Goal: Information Seeking & Learning: Find specific page/section

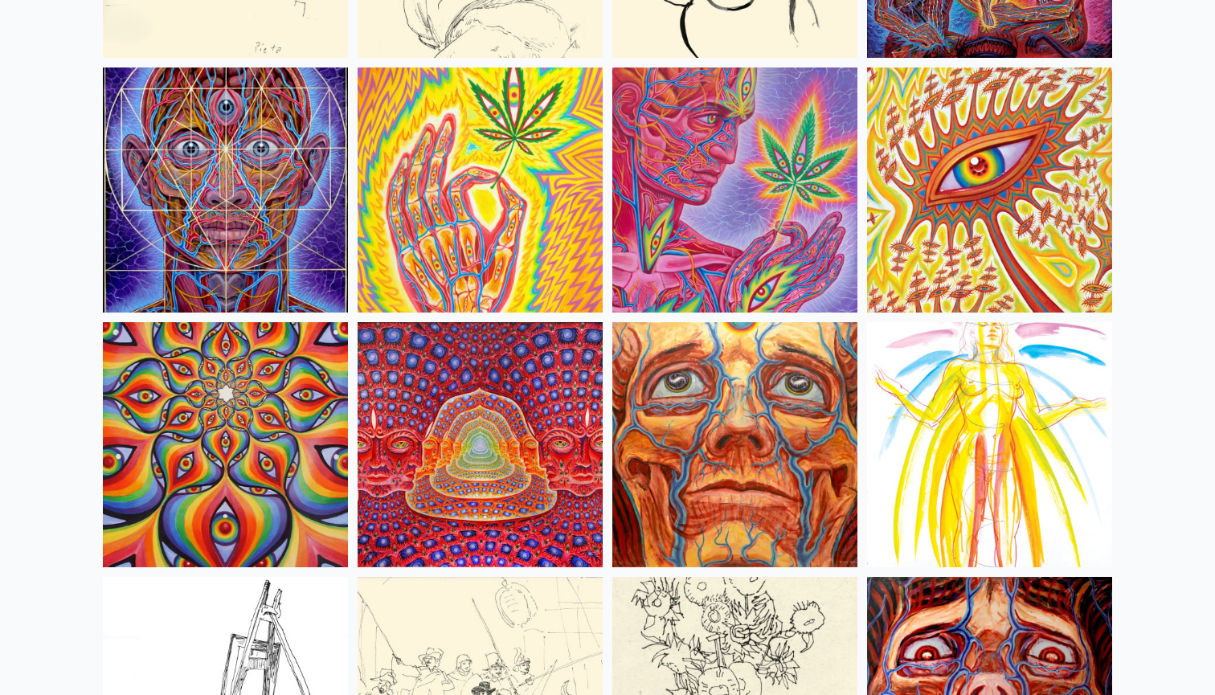
scroll to position [6994, 0]
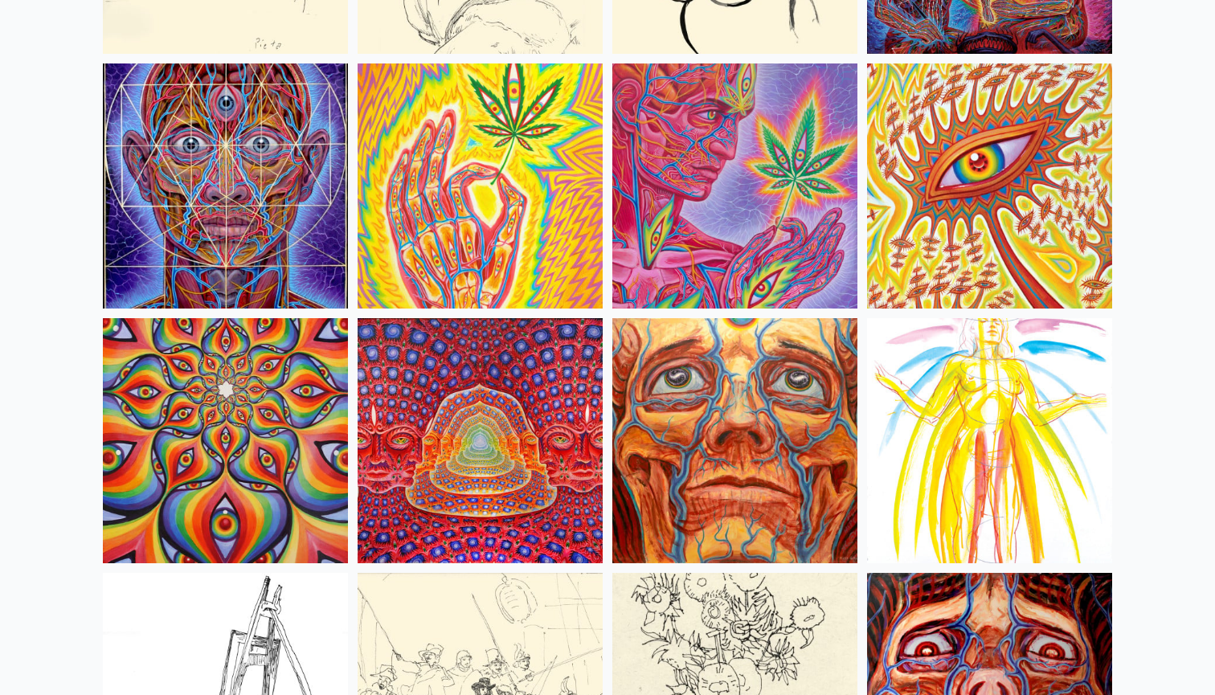
click at [483, 384] on img at bounding box center [480, 440] width 245 height 245
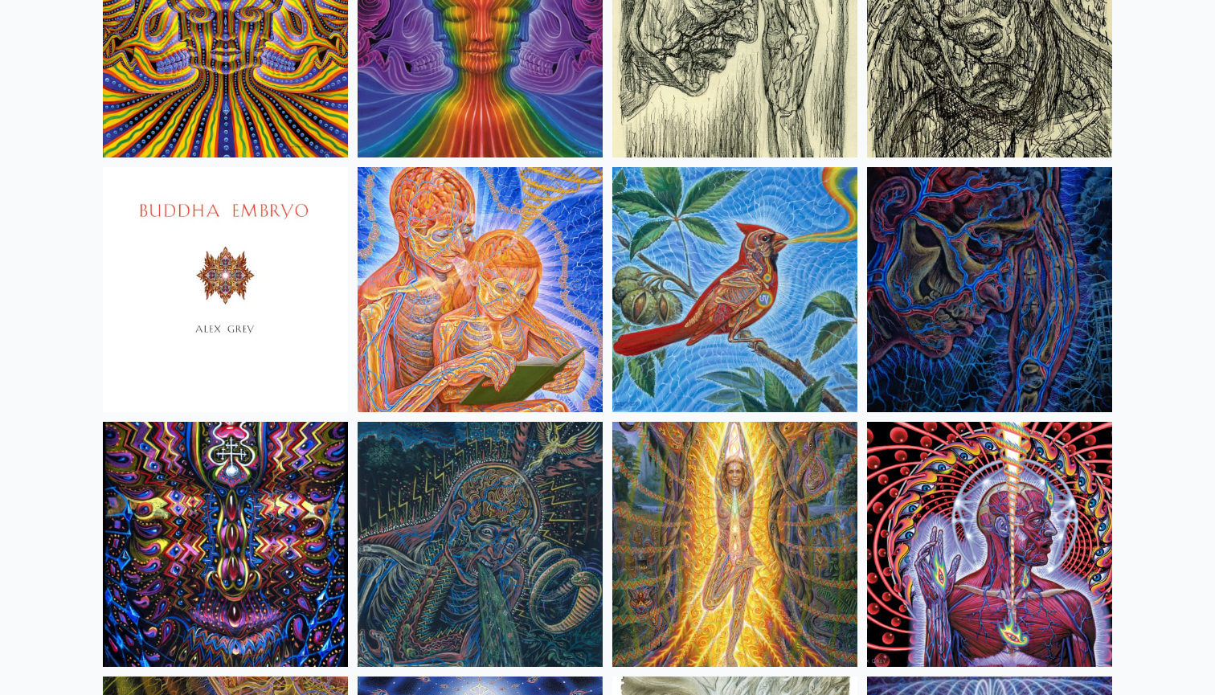
scroll to position [9704, 0]
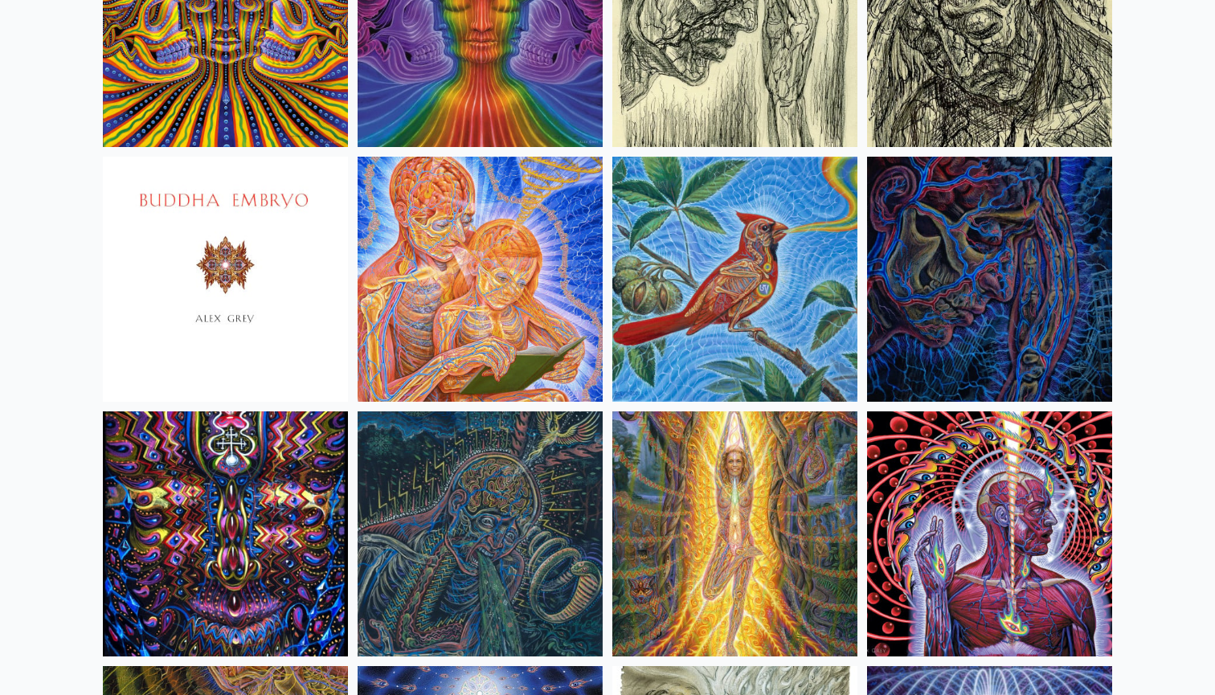
click at [502, 525] on img at bounding box center [480, 533] width 245 height 245
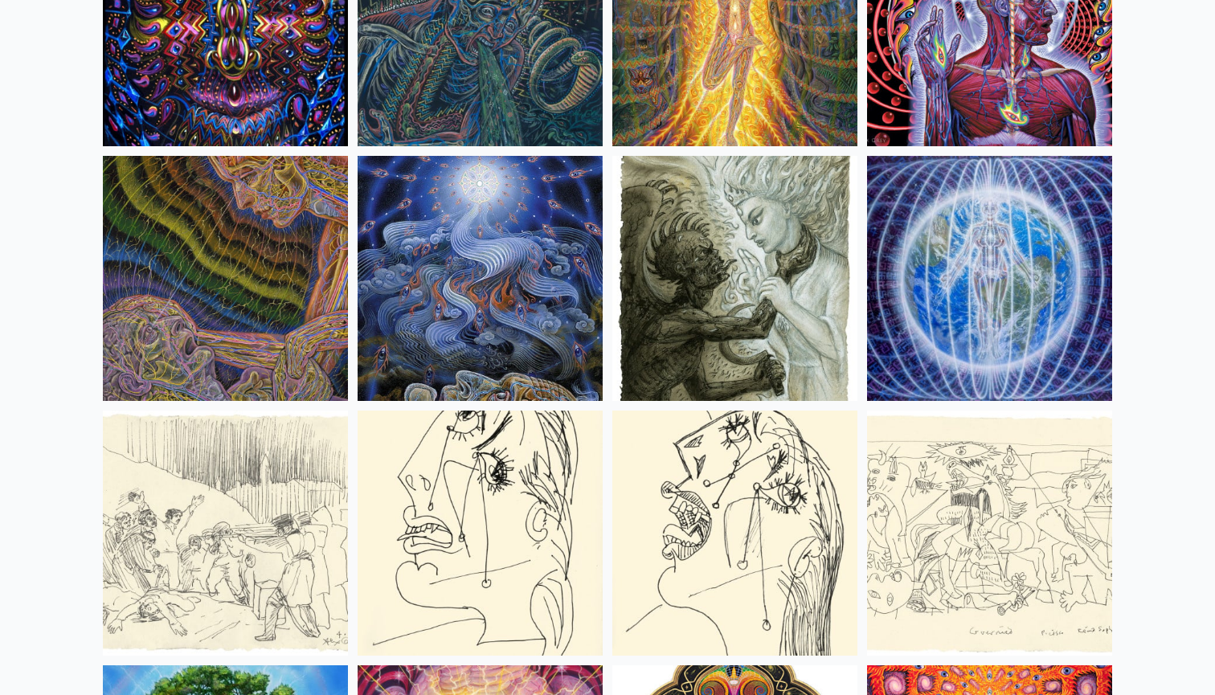
scroll to position [10217, 0]
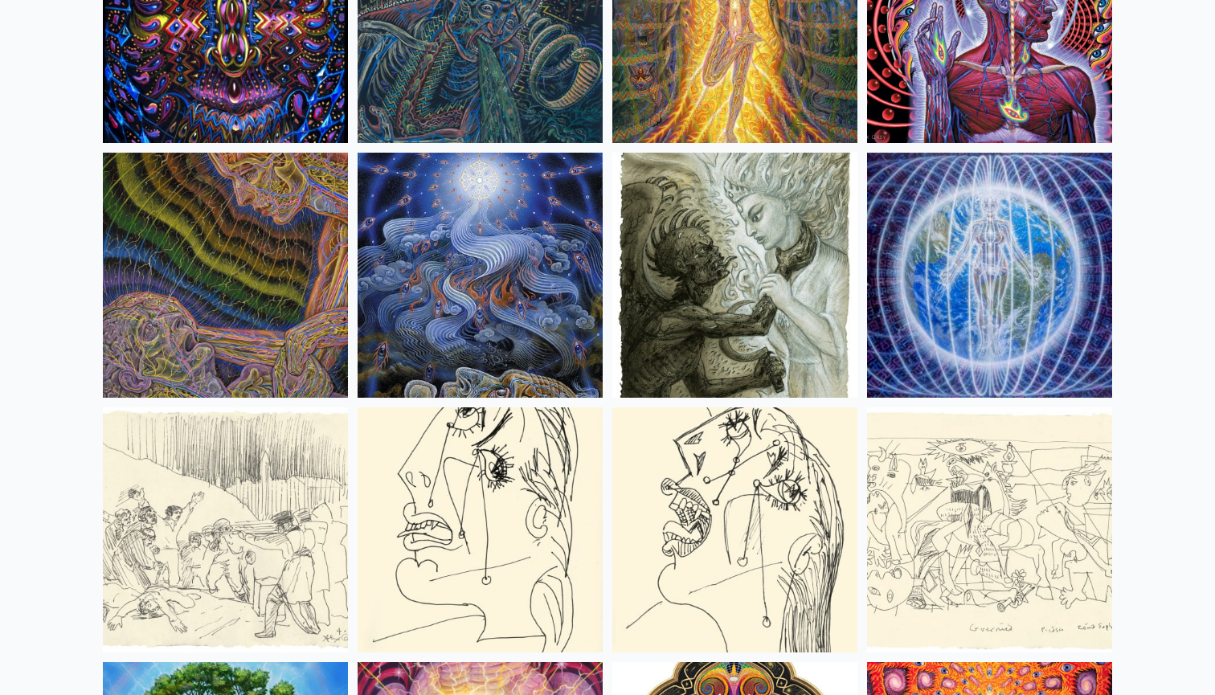
click at [461, 320] on img at bounding box center [480, 275] width 245 height 245
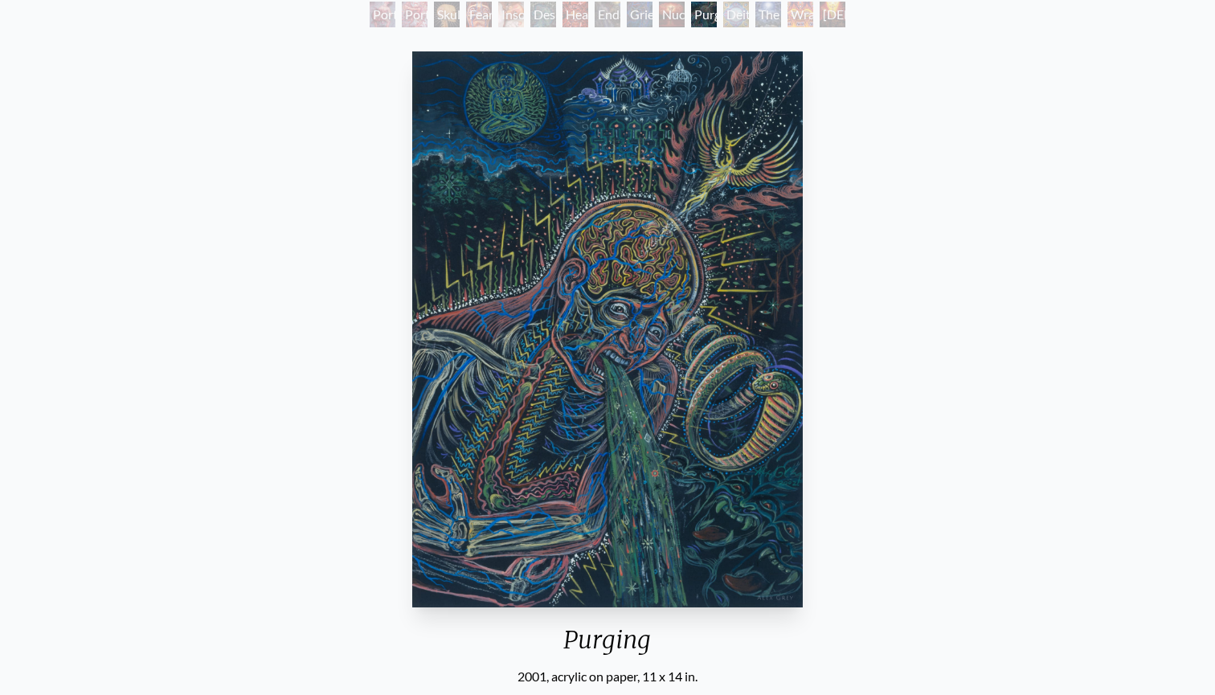
scroll to position [101, 0]
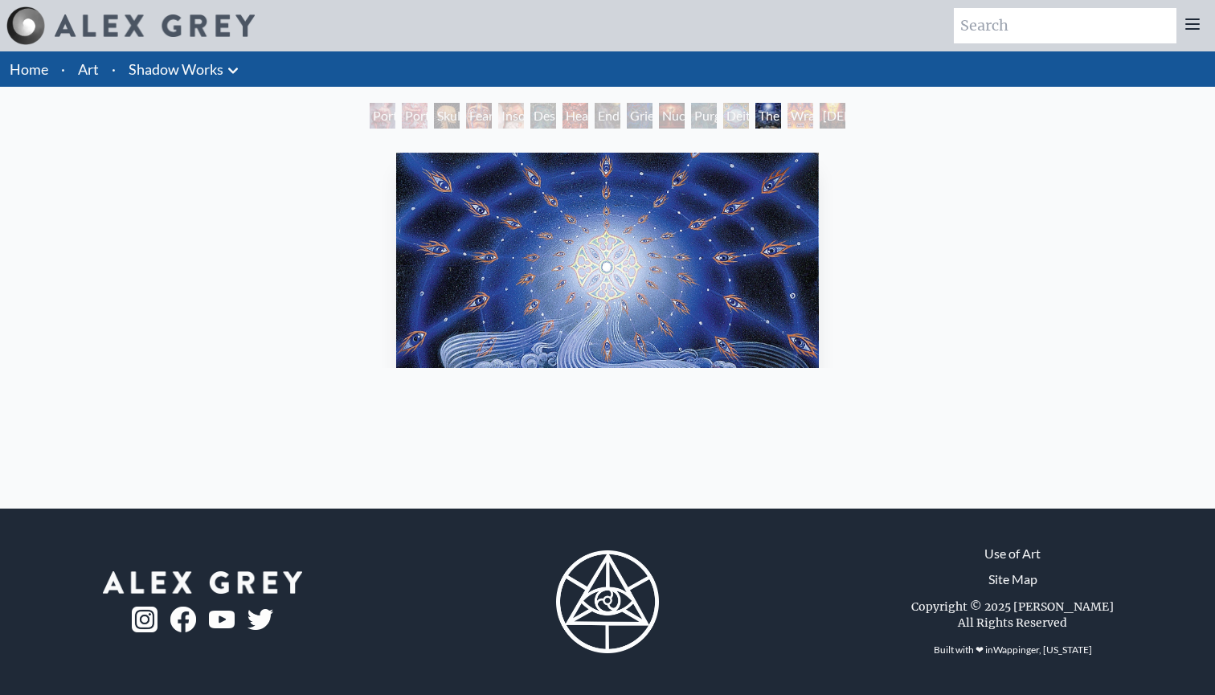
click at [997, 15] on input "search" at bounding box center [1065, 25] width 223 height 35
type input "transfiguration"
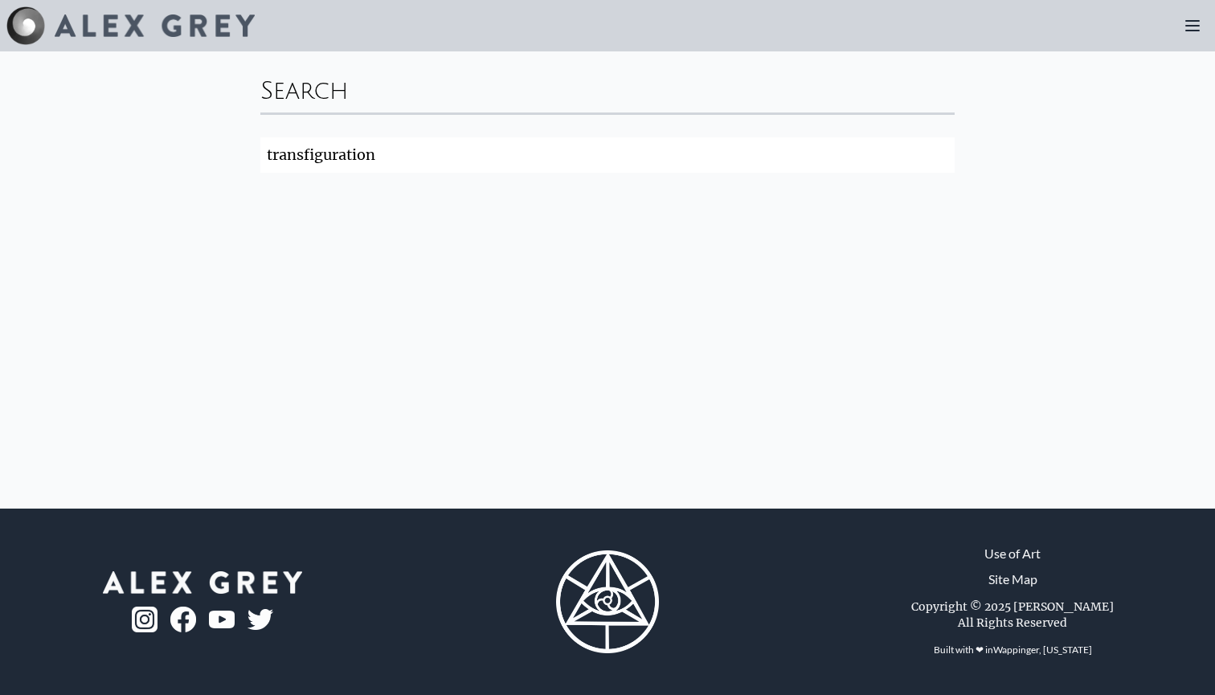
click at [717, 169] on input "transfiguration" at bounding box center [607, 154] width 694 height 35
click button "Search" at bounding box center [0, 0] width 0 height 0
click at [397, 154] on input "transfiguration" at bounding box center [607, 154] width 694 height 35
